Goal: Information Seeking & Learning: Find specific fact

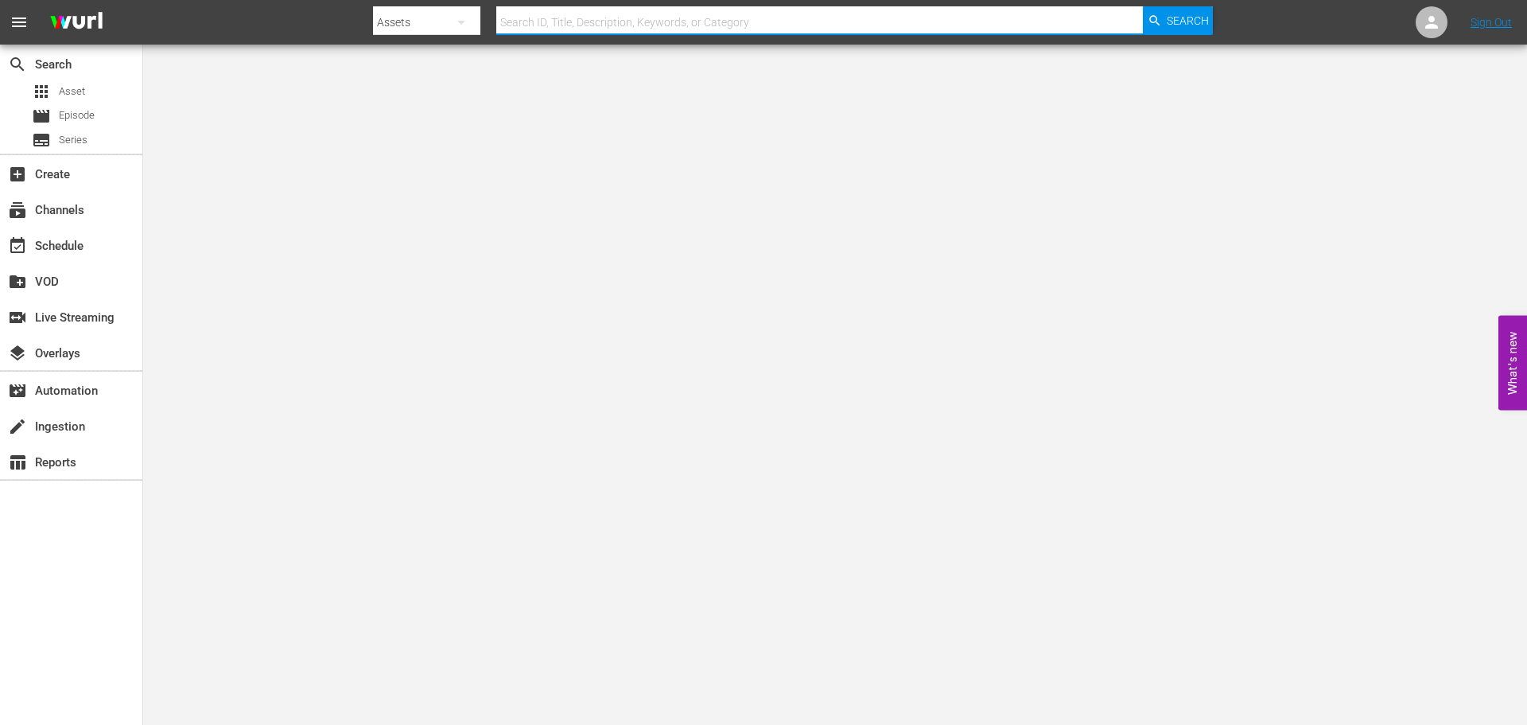
click at [532, 25] on input "text" at bounding box center [819, 22] width 647 height 38
type input "red king"
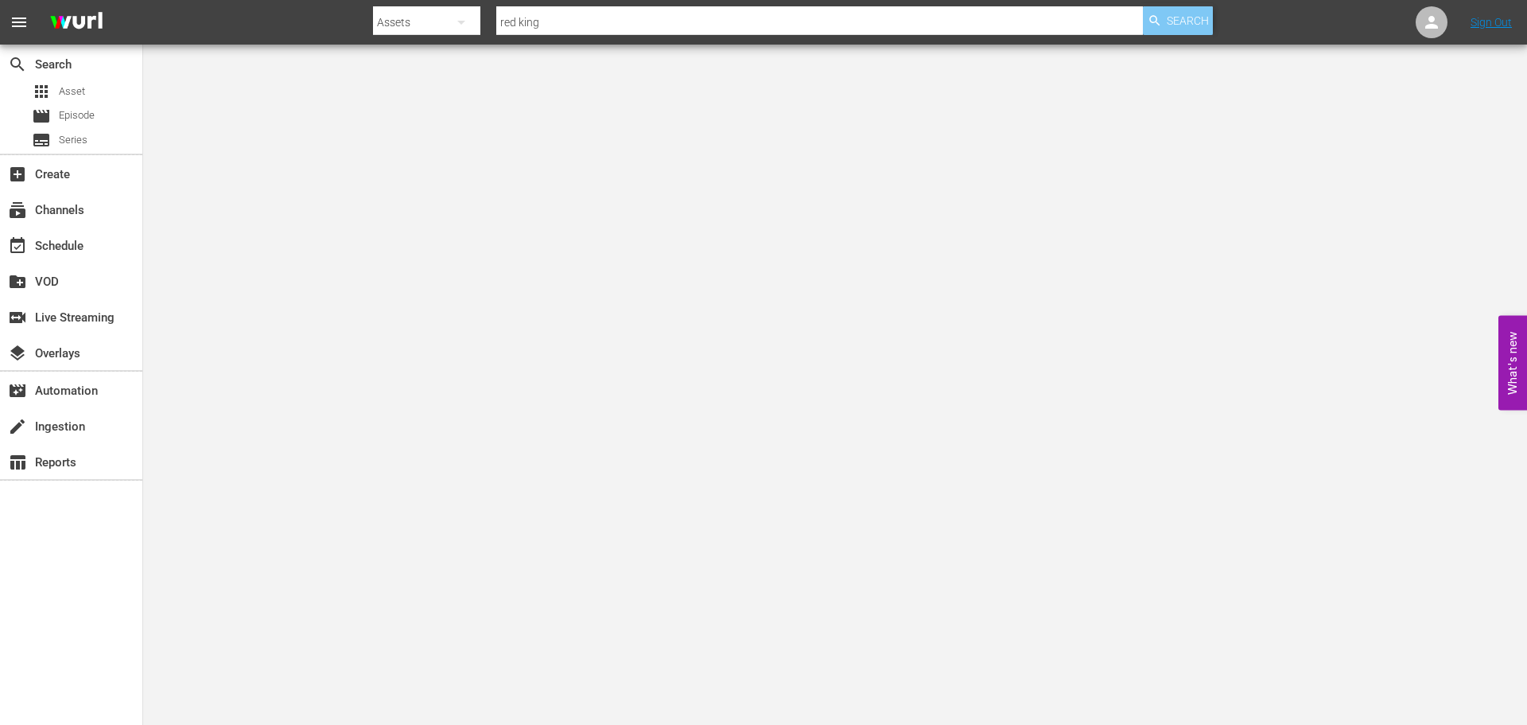
click at [1177, 26] on span "Search" at bounding box center [1188, 20] width 42 height 29
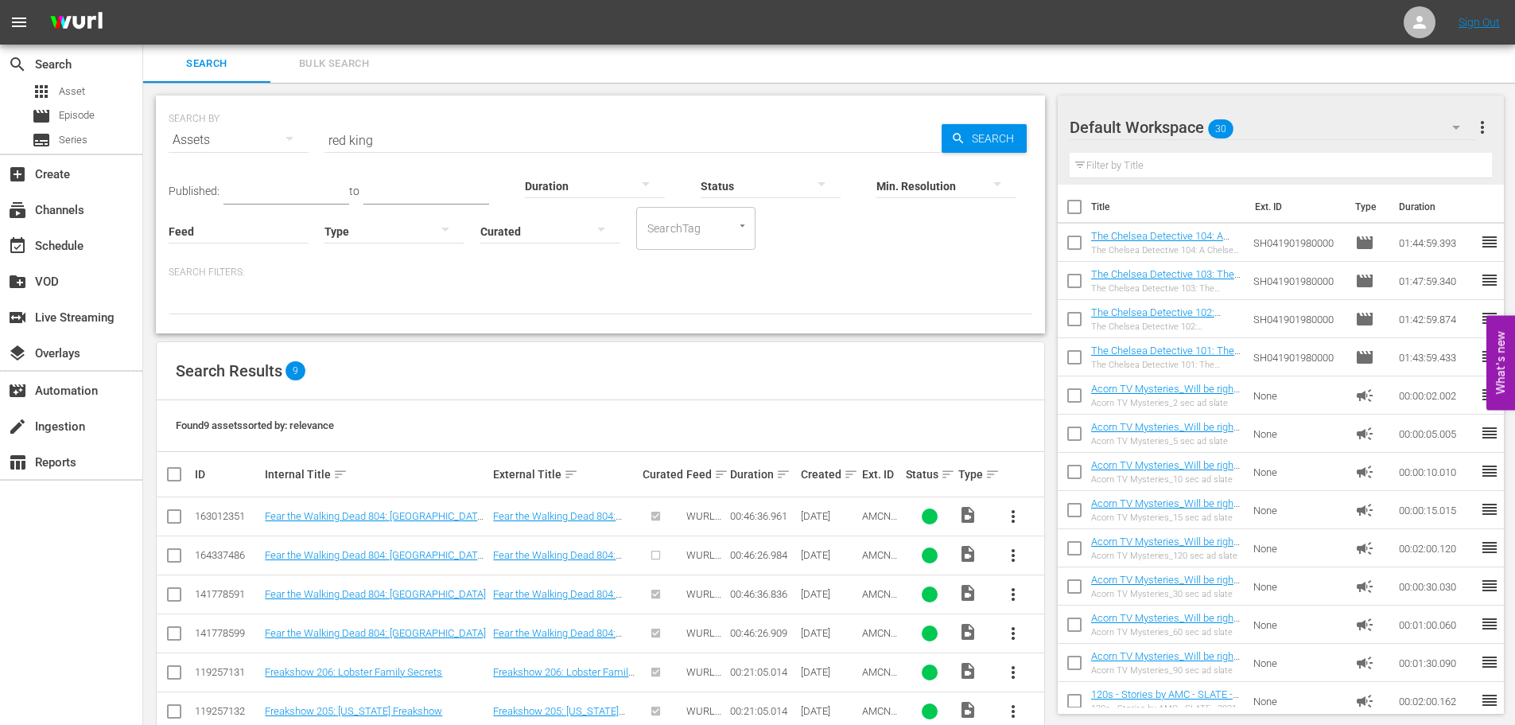
click at [431, 139] on input "red king" at bounding box center [633, 140] width 617 height 38
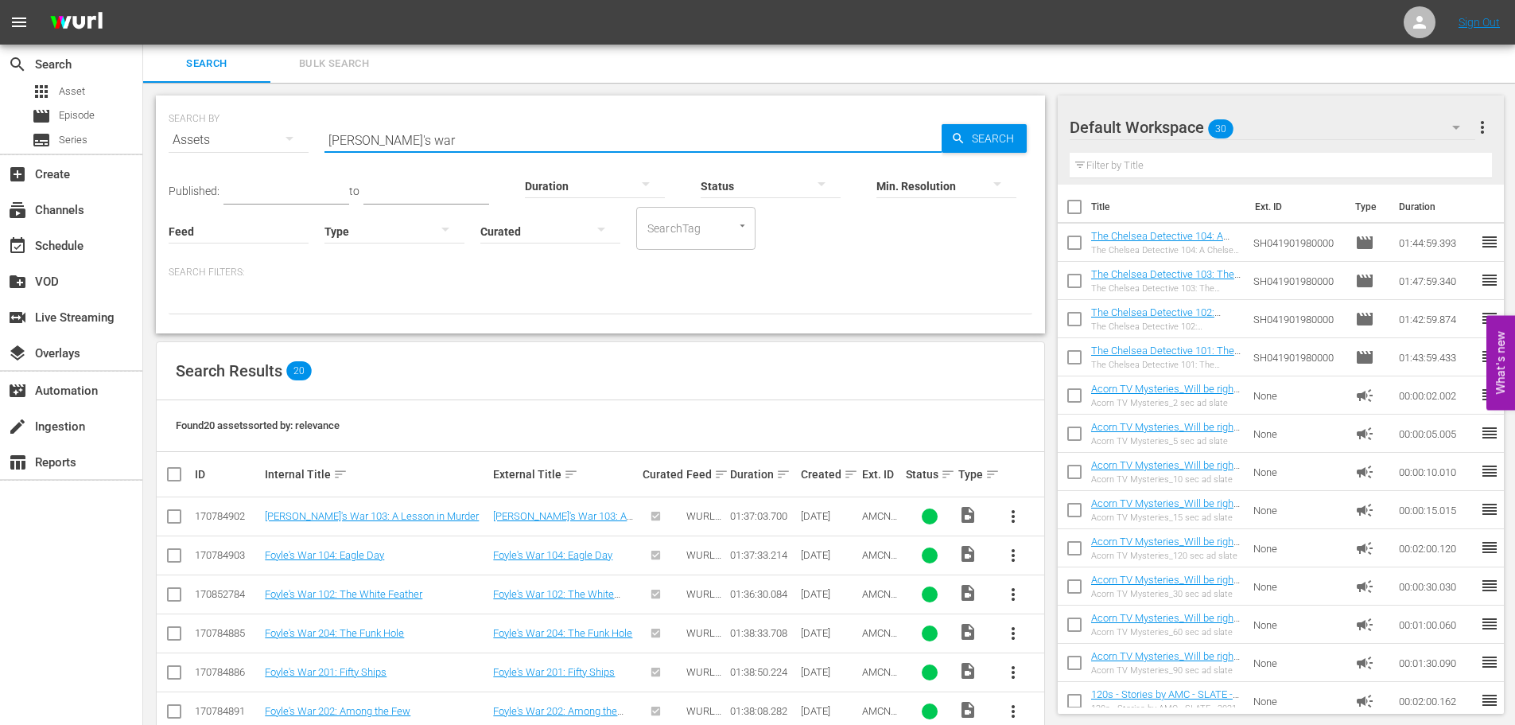
type input "[PERSON_NAME]'s war"
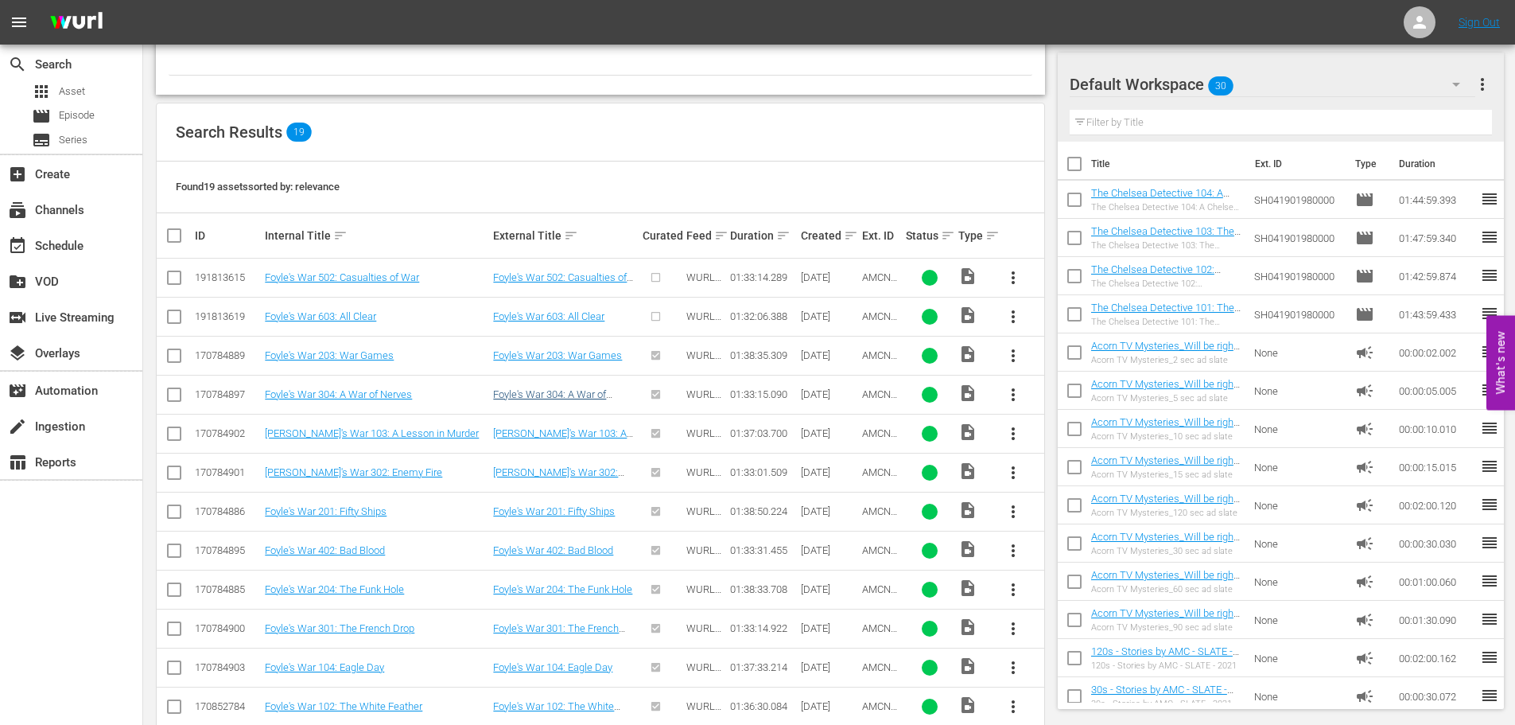
scroll to position [542, 0]
